Goal: Task Accomplishment & Management: Use online tool/utility

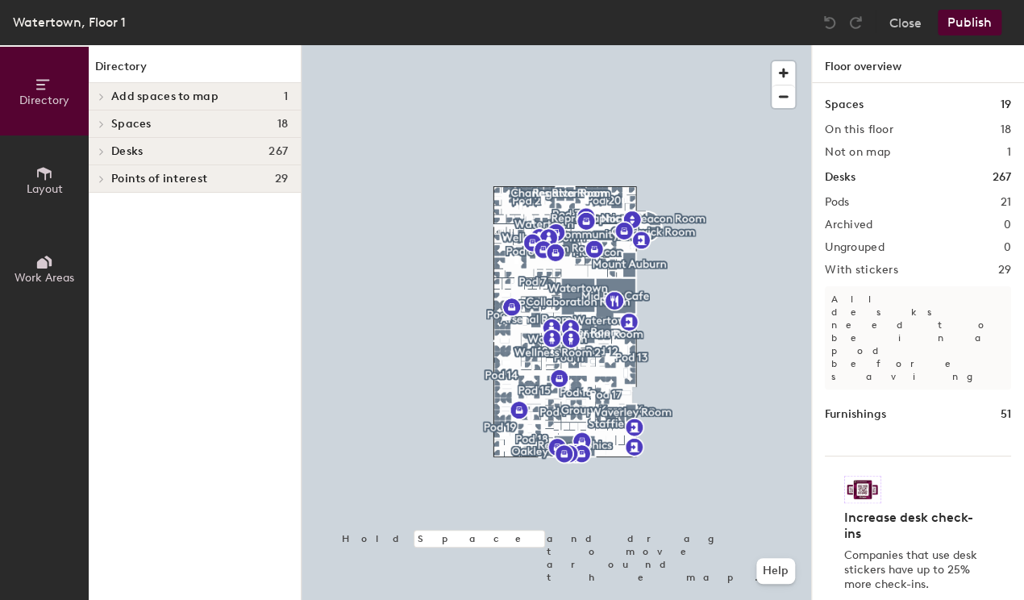
click at [411, 45] on div at bounding box center [557, 45] width 510 height 0
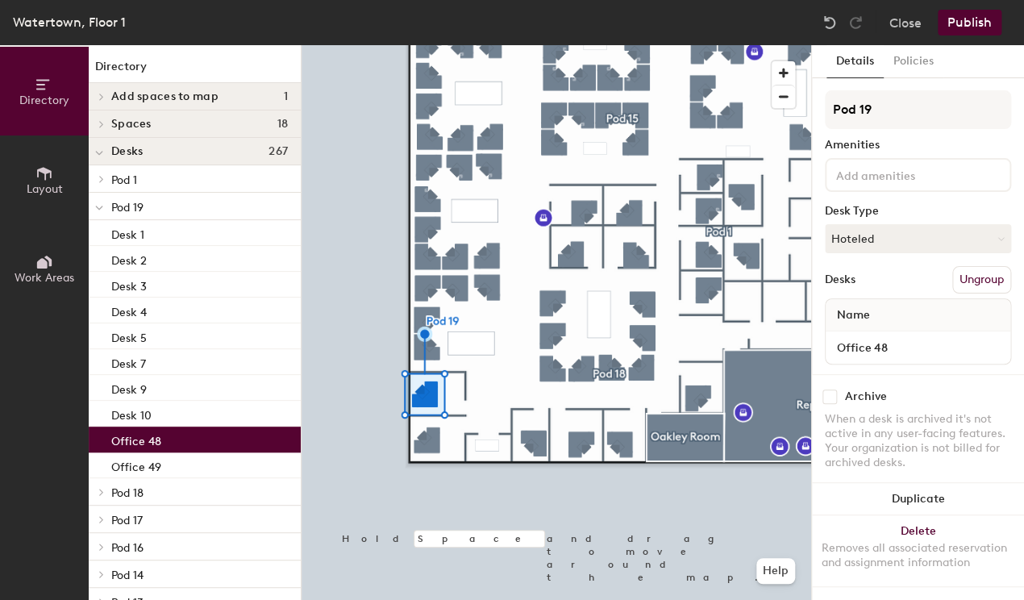
click at [881, 233] on button "Hoteled" at bounding box center [918, 238] width 186 height 29
click at [879, 289] on div "Assigned" at bounding box center [906, 289] width 161 height 24
click at [969, 19] on button "Publish" at bounding box center [970, 23] width 64 height 26
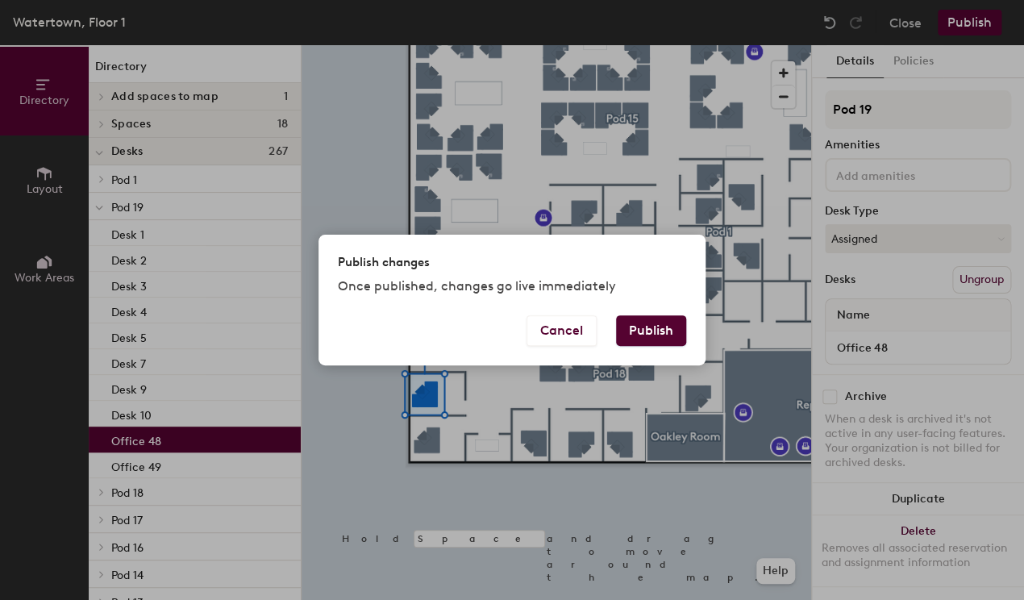
click at [669, 327] on button "Publish" at bounding box center [651, 330] width 70 height 31
